Goal: Entertainment & Leisure: Browse casually

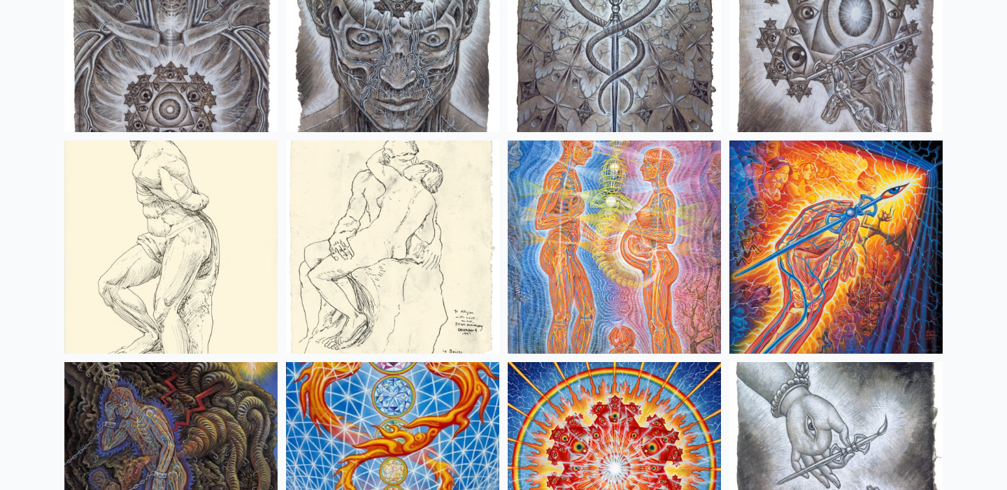
scroll to position [10658, 0]
click at [651, 246] on img at bounding box center [614, 247] width 213 height 213
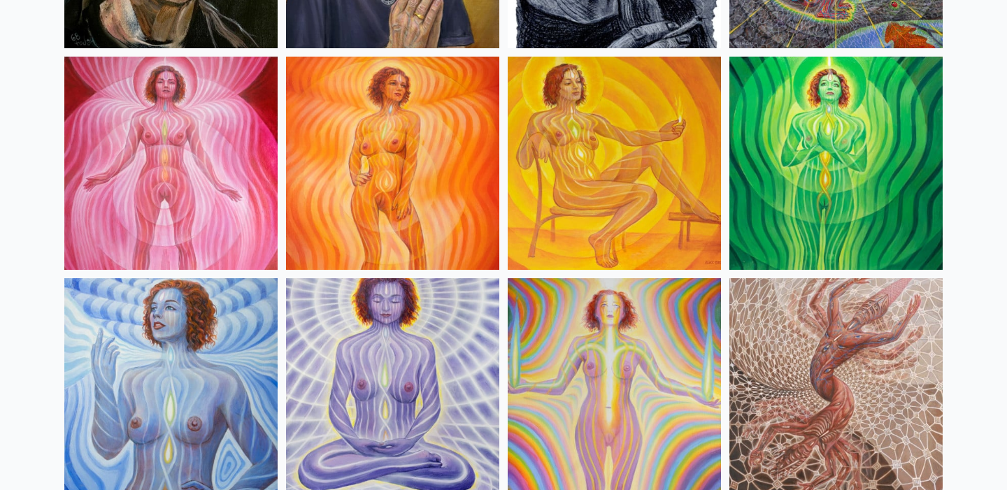
scroll to position [0, 0]
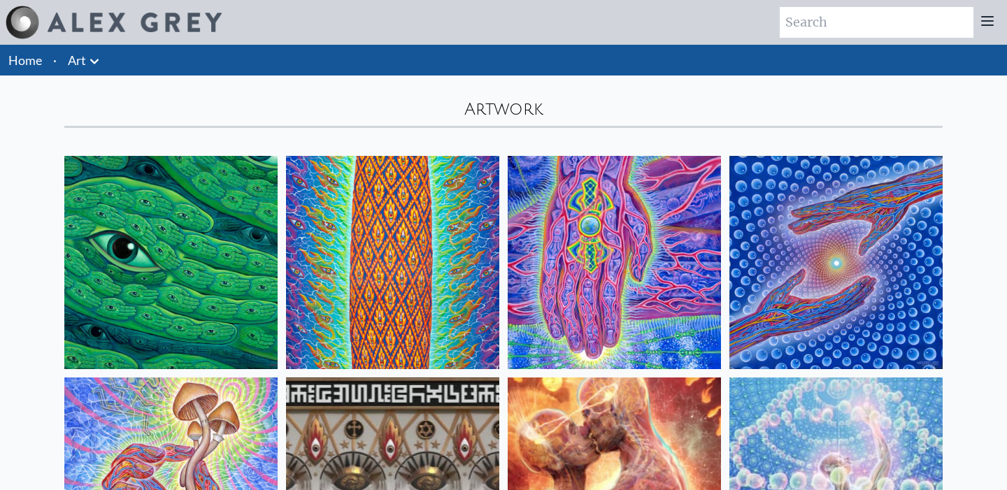
click at [79, 57] on link "Art" at bounding box center [77, 60] width 18 height 20
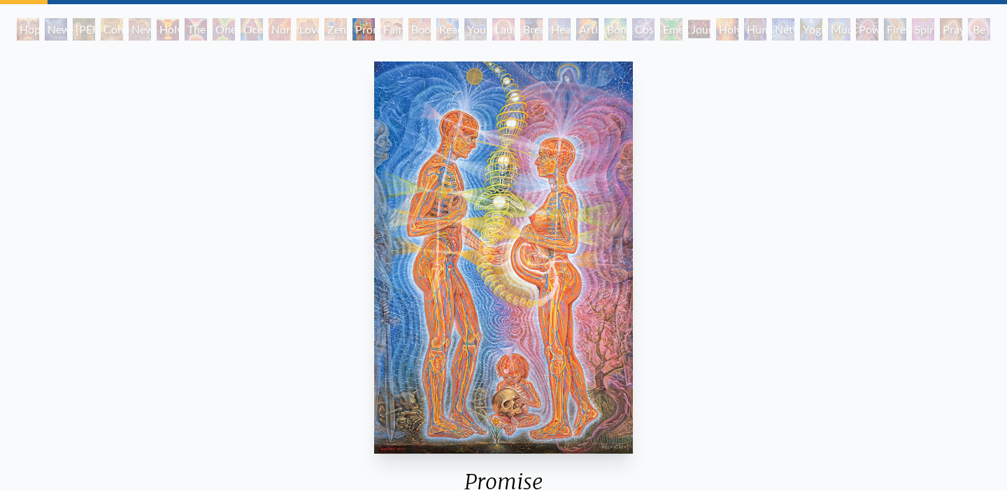
scroll to position [70, 0]
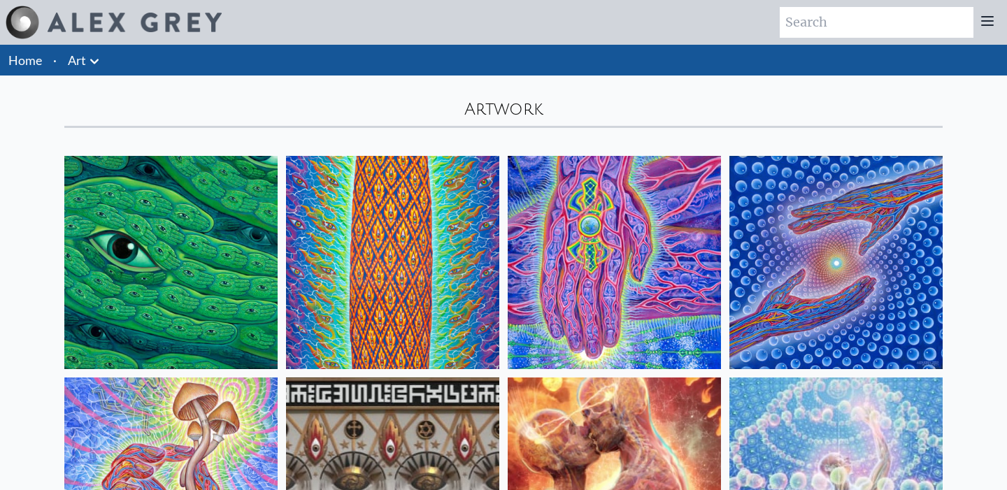
click at [99, 62] on icon at bounding box center [94, 61] width 17 height 17
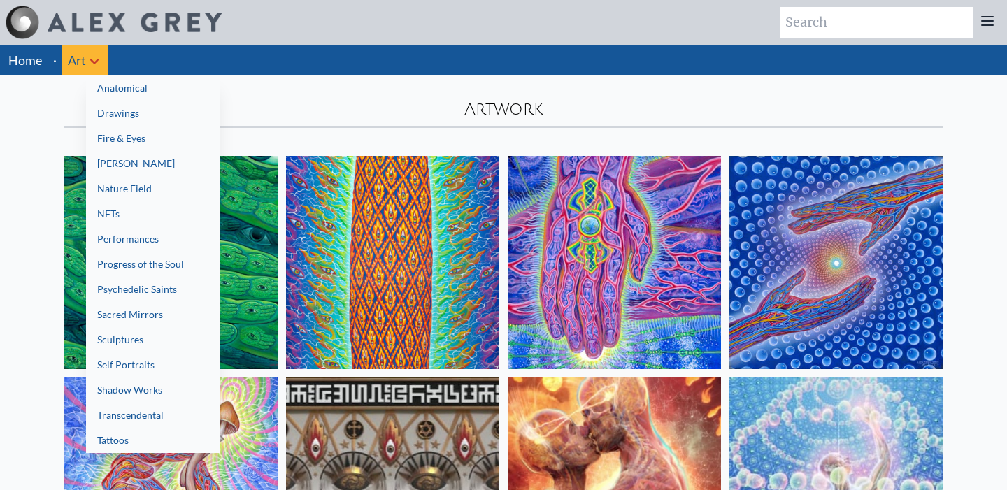
click at [170, 432] on link "Tattoos" at bounding box center [153, 440] width 134 height 25
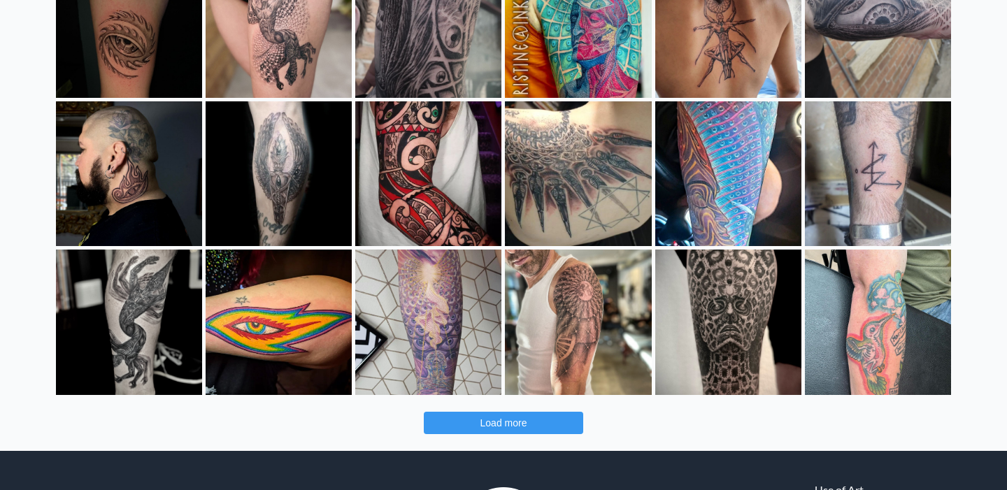
scroll to position [410, 0]
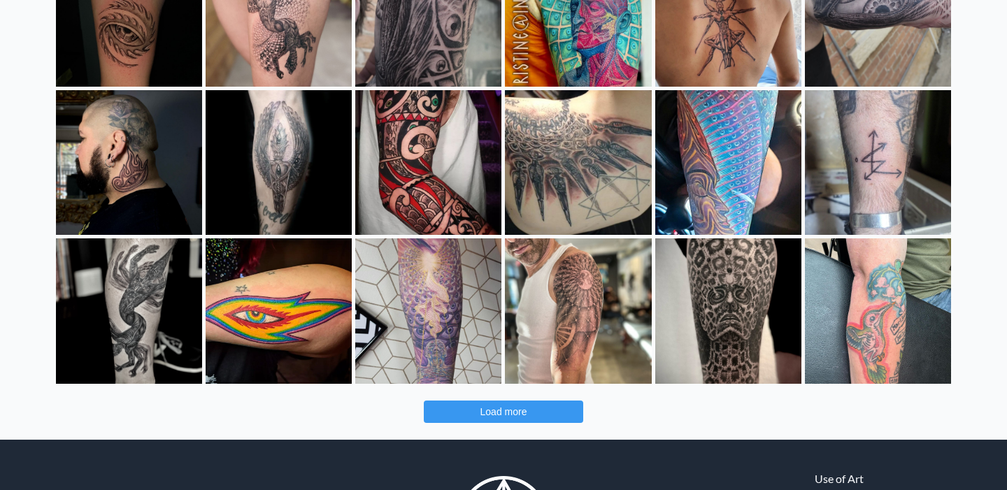
click at [513, 411] on span "Load more" at bounding box center [504, 411] width 47 height 11
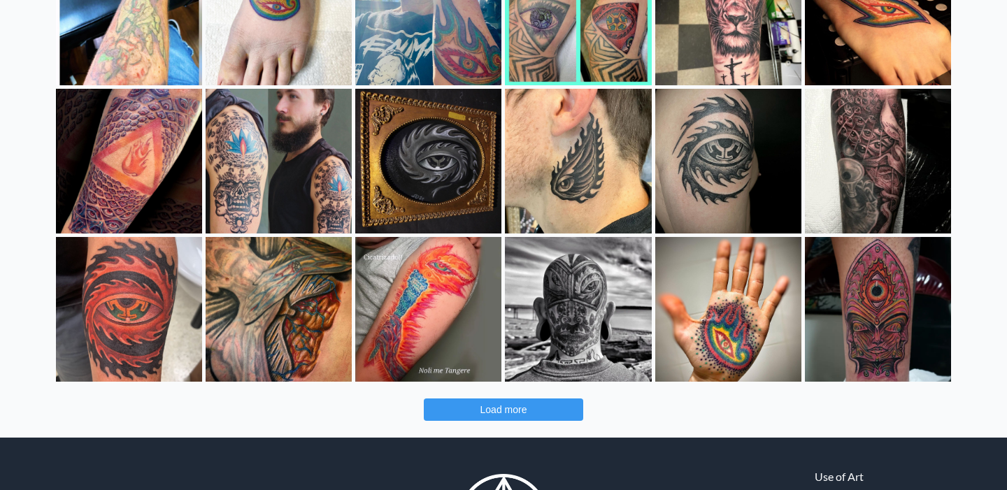
scroll to position [1012, 0]
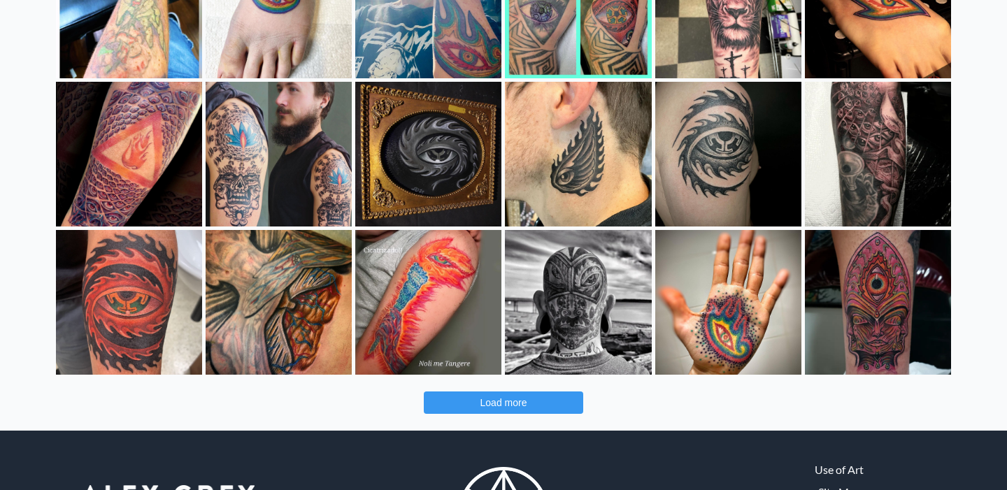
click at [492, 406] on span "Load more" at bounding box center [504, 402] width 47 height 11
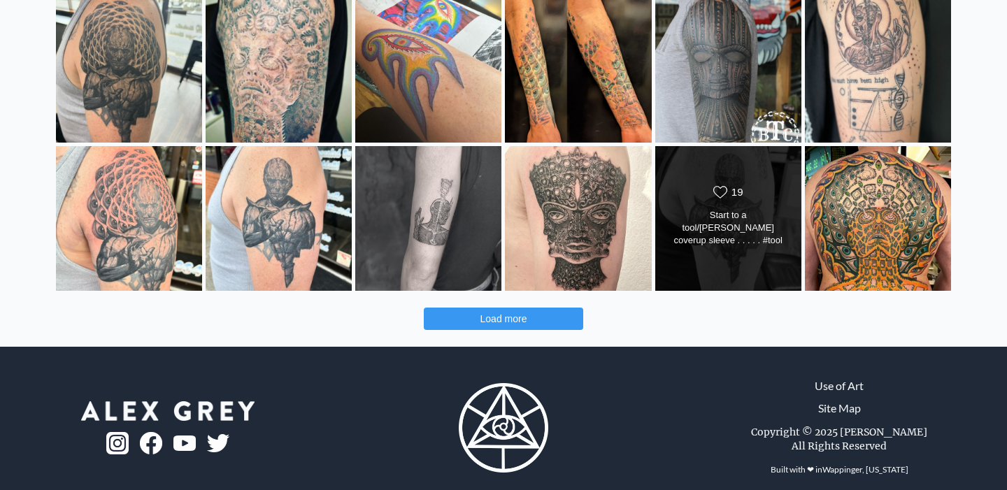
scroll to position [1702, 0]
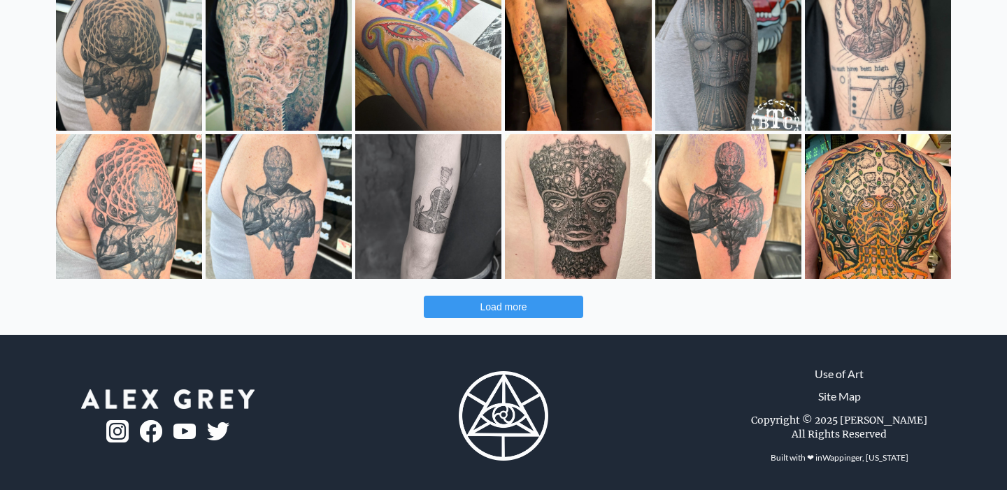
click at [547, 304] on button "Load more" at bounding box center [503, 307] width 159 height 22
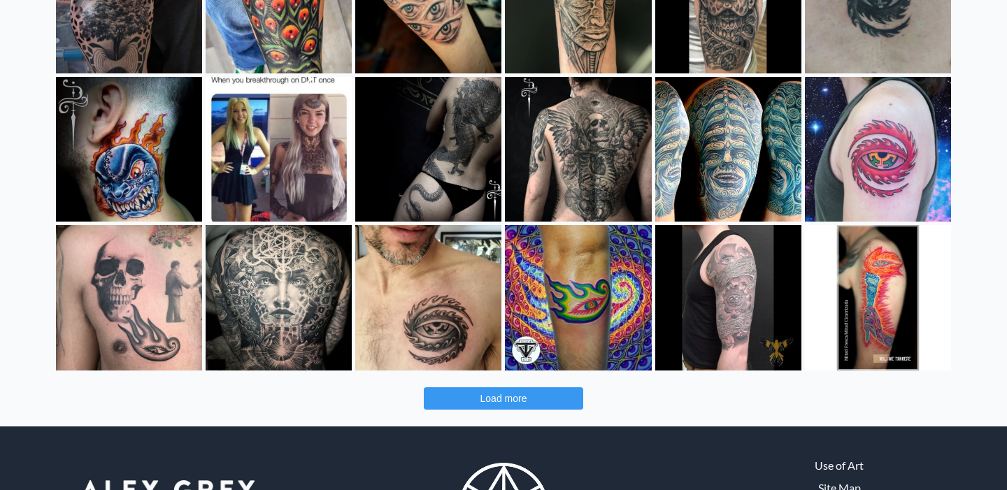
scroll to position [2302, 0]
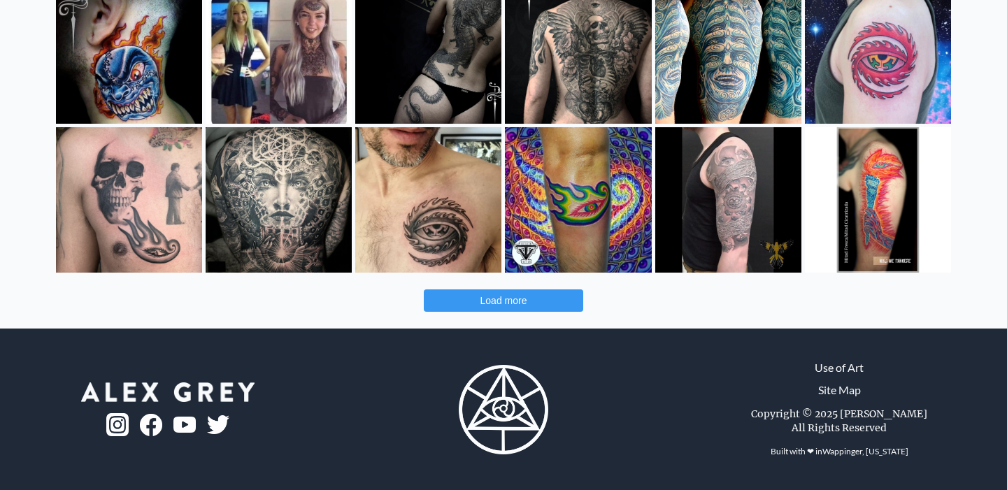
click at [514, 304] on span "Load more" at bounding box center [504, 300] width 47 height 11
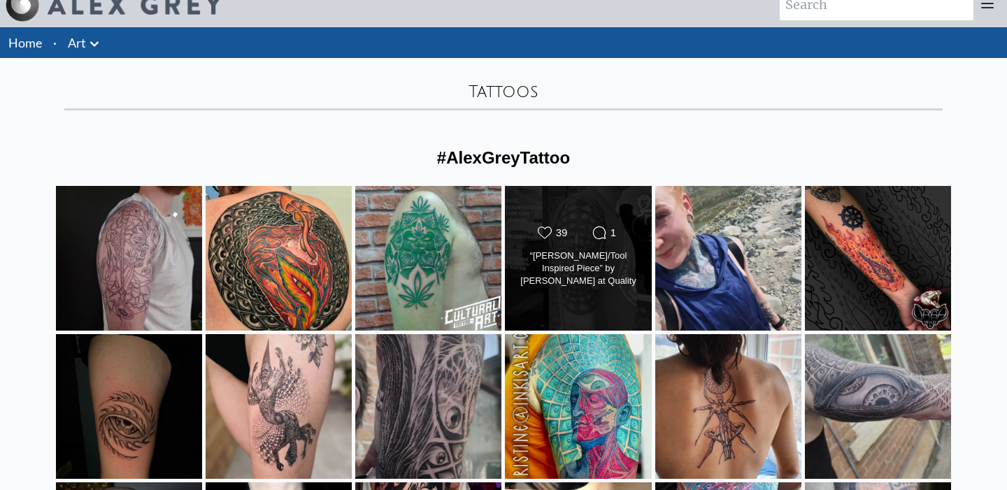
scroll to position [47, 0]
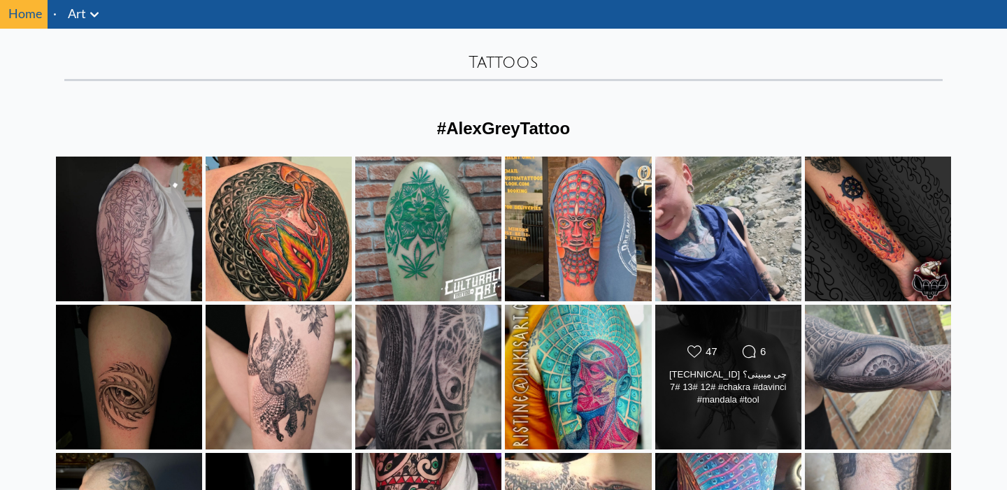
click at [755, 388] on div "13.12.6.7 چی میبینی؟ #12 #13 #7 #chakra #davinci #mandala #tool #alexgreytattoo" at bounding box center [728, 388] width 118 height 39
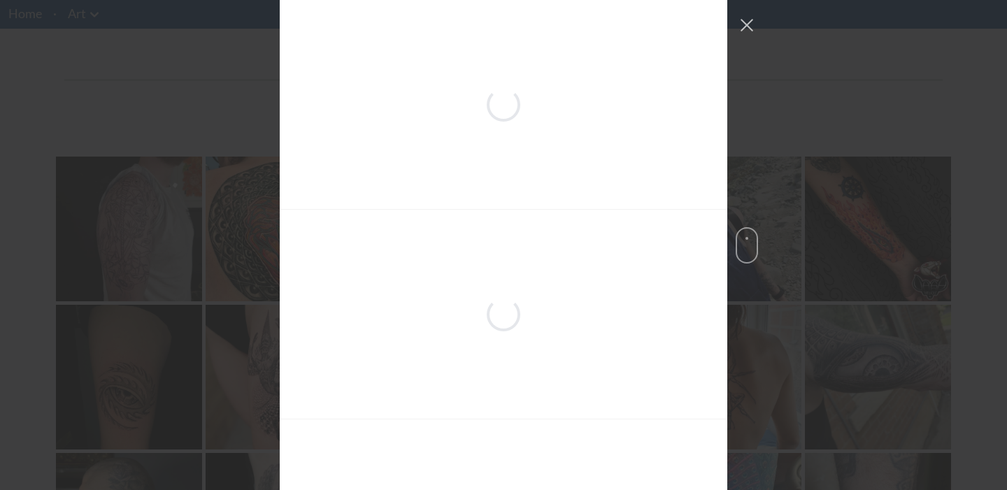
scroll to position [2191, 0]
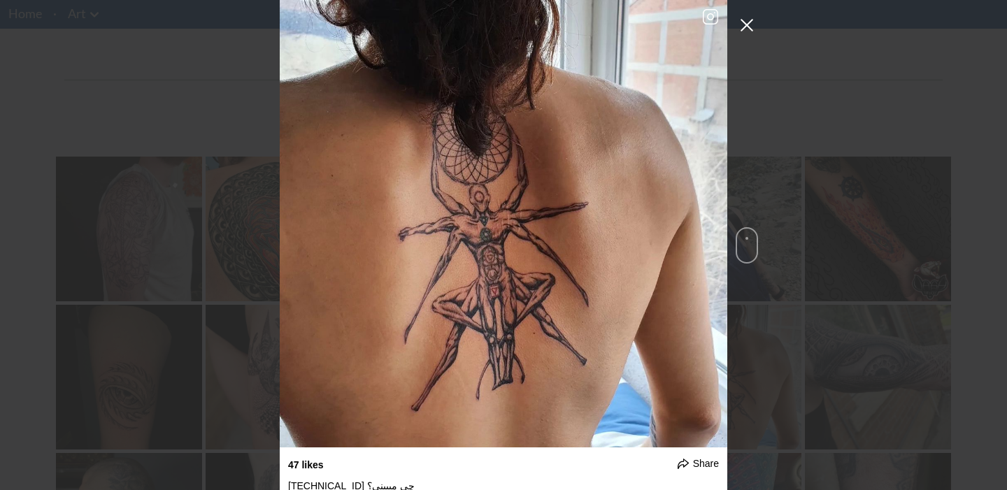
click at [744, 28] on button "Close Instagram Feed Popup" at bounding box center [747, 25] width 22 height 22
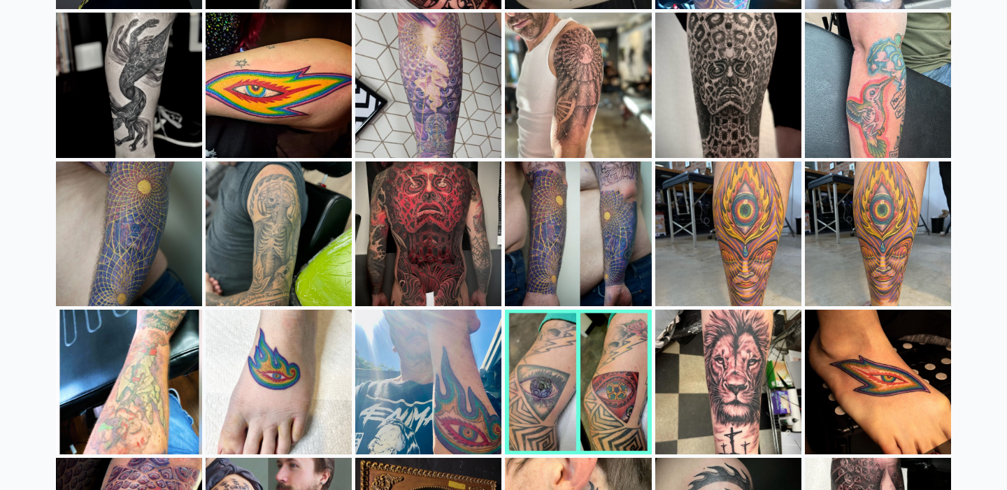
scroll to position [637, 0]
